Goal: Download file/media

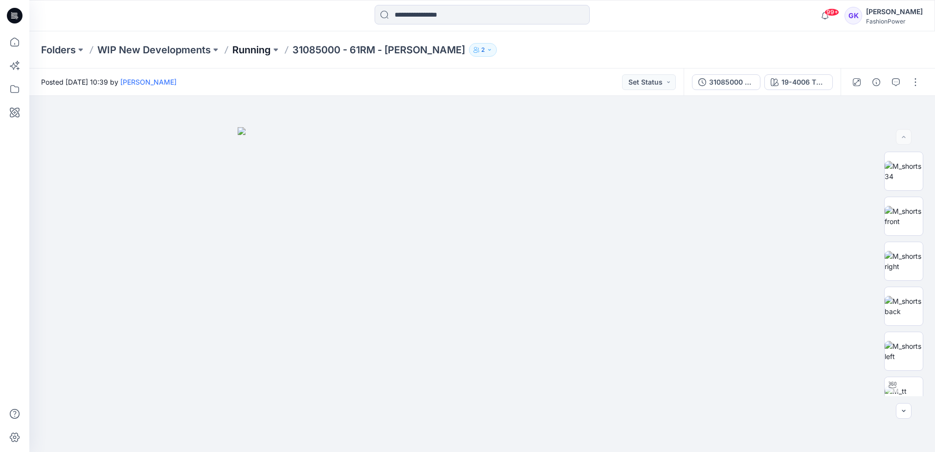
click at [246, 50] on p "Running" at bounding box center [251, 50] width 39 height 14
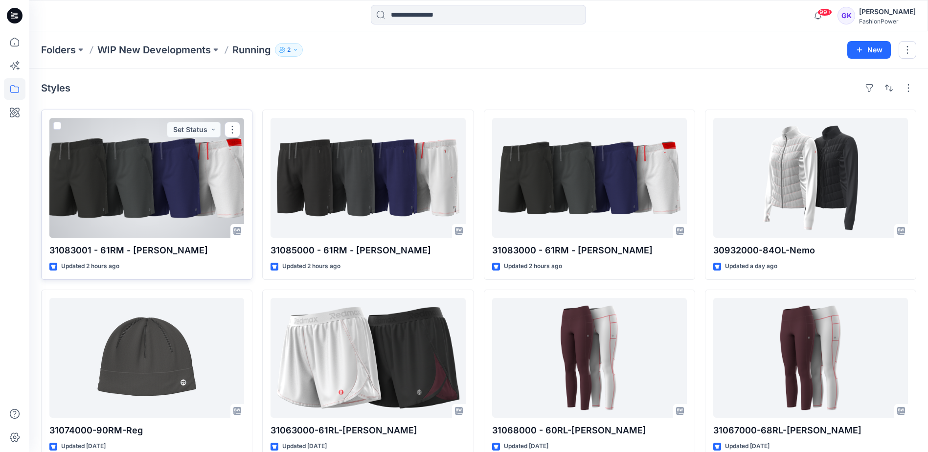
click at [165, 180] on div at bounding box center [146, 178] width 195 height 120
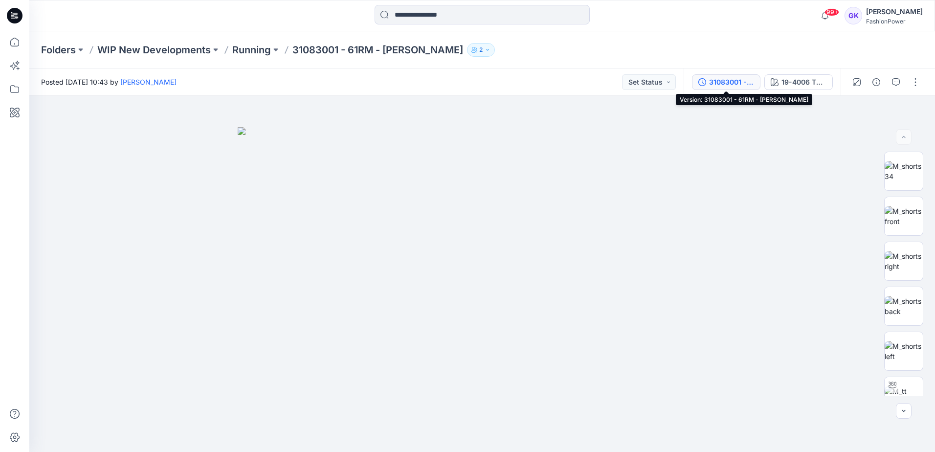
click at [720, 81] on div "31083001 - 61RM - [PERSON_NAME]" at bounding box center [731, 82] width 45 height 11
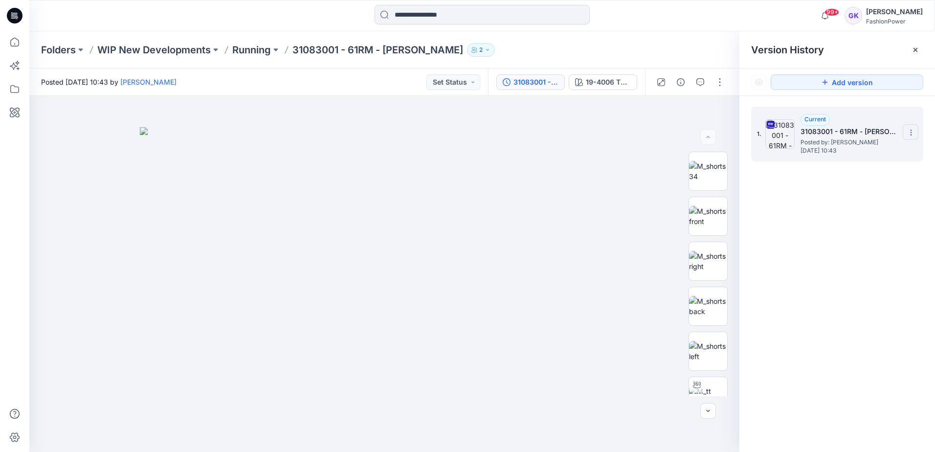
click at [911, 134] on icon at bounding box center [911, 133] width 8 height 8
click at [851, 152] on span "Download Source BW File" at bounding box center [861, 152] width 82 height 12
click at [251, 52] on p "Running" at bounding box center [251, 50] width 39 height 14
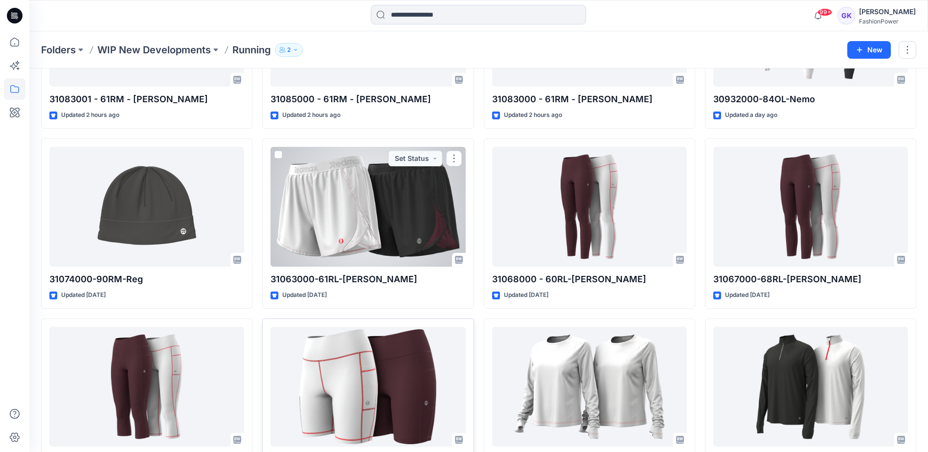
scroll to position [244, 0]
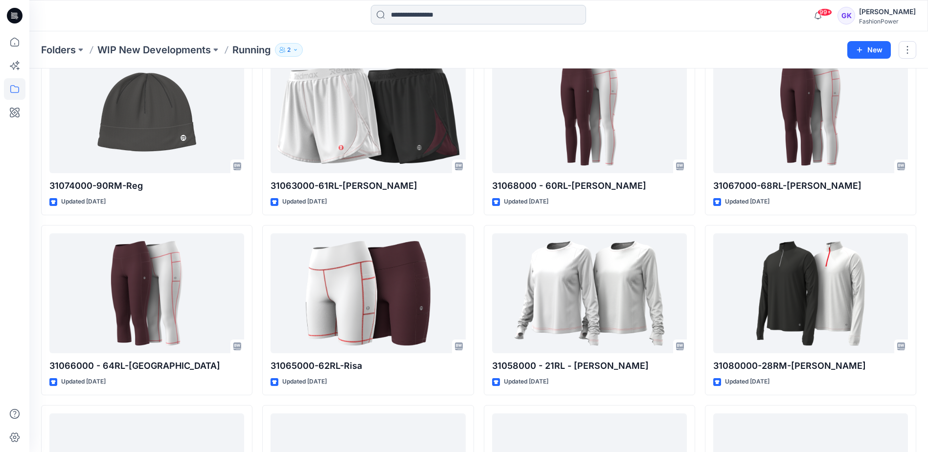
click at [483, 12] on input at bounding box center [478, 15] width 215 height 20
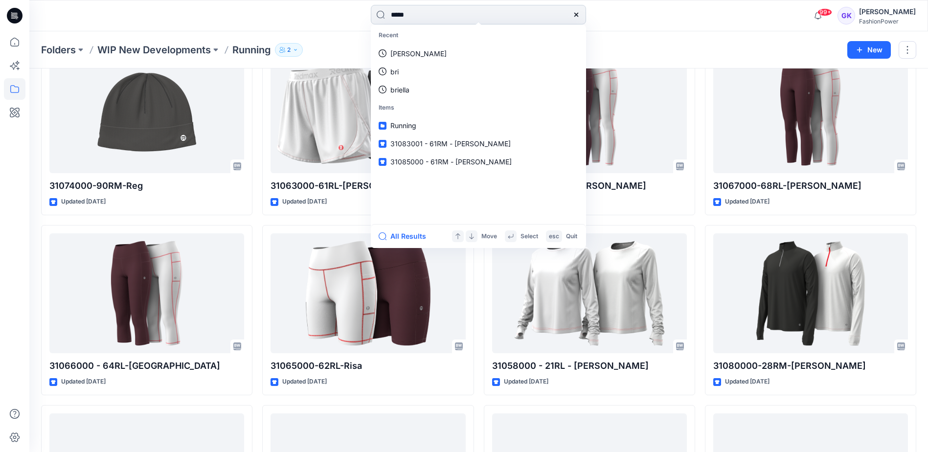
type input "******"
